Goal: Find contact information: Find contact information

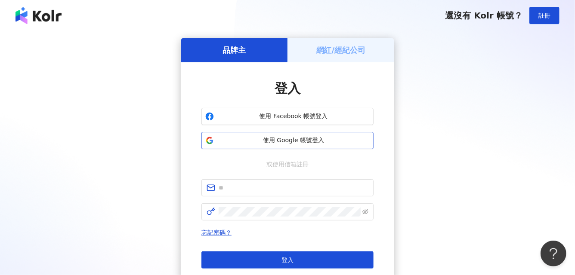
click at [259, 139] on span "使用 Google 帳號登入" at bounding box center [293, 140] width 152 height 9
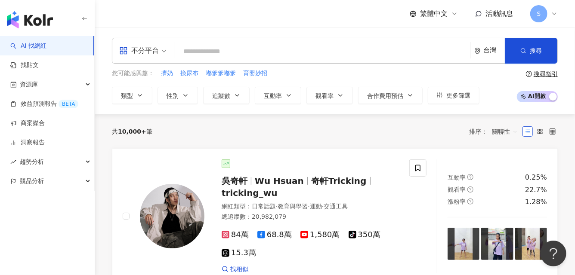
click at [288, 53] on input "search" at bounding box center [323, 51] width 288 height 16
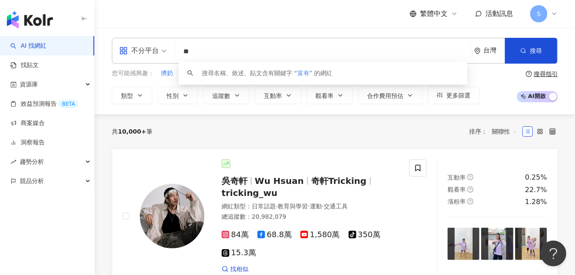
type input "*"
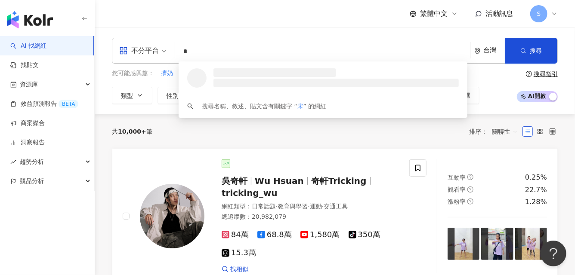
type input "*"
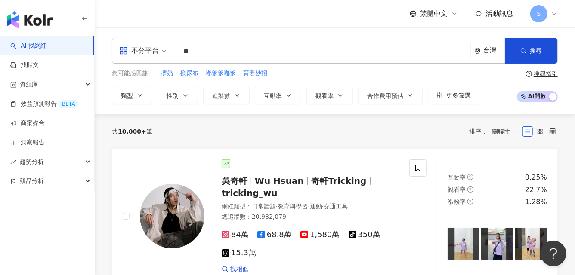
type input "**"
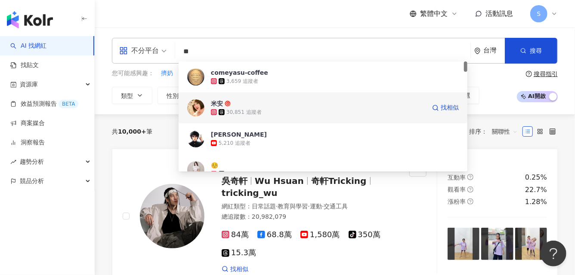
click at [194, 105] on img at bounding box center [195, 107] width 17 height 17
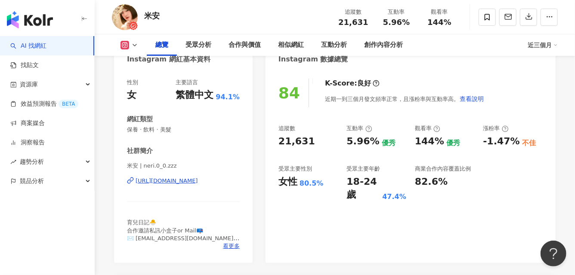
scroll to position [93, 0]
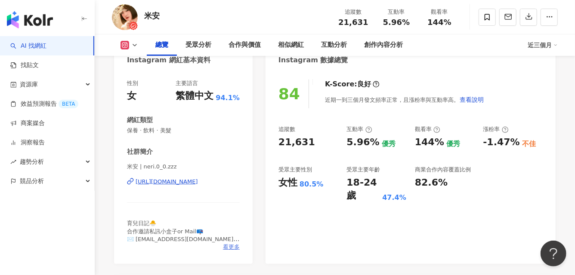
click at [230, 247] on span "看更多" at bounding box center [231, 248] width 17 height 8
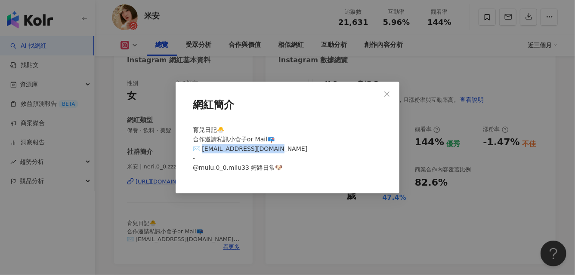
drag, startPoint x: 272, startPoint y: 148, endPoint x: 200, endPoint y: 148, distance: 72.3
click at [200, 148] on div "育兒日記🐣 合作邀請私訊小盒子or Mail📪 ✉️ [EMAIL_ADDRESS][DOMAIN_NAME] - @mulu.0_0.milu33 姆路日常🐶" at bounding box center [287, 153] width 196 height 62
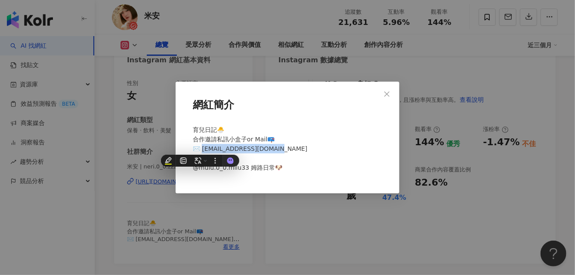
copy span "[EMAIL_ADDRESS][DOMAIN_NAME] -"
click at [385, 95] on icon "close" at bounding box center [386, 93] width 5 height 5
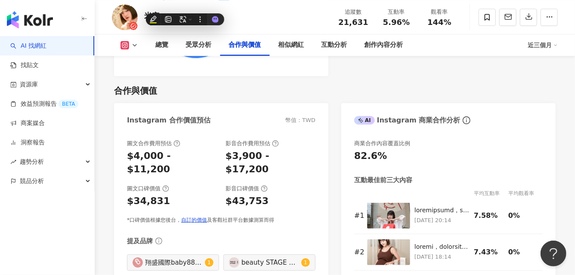
scroll to position [1138, 0]
